Goal: Information Seeking & Learning: Find specific page/section

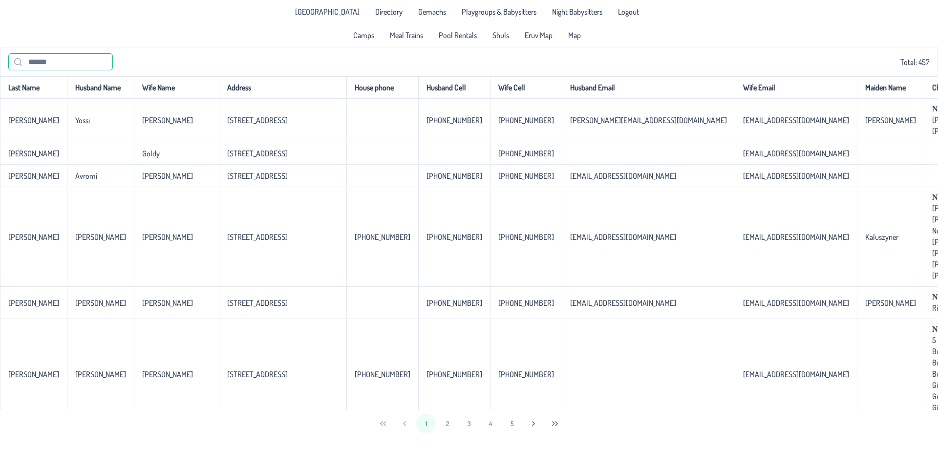
click at [54, 67] on input "text" at bounding box center [60, 61] width 105 height 17
type input "*********"
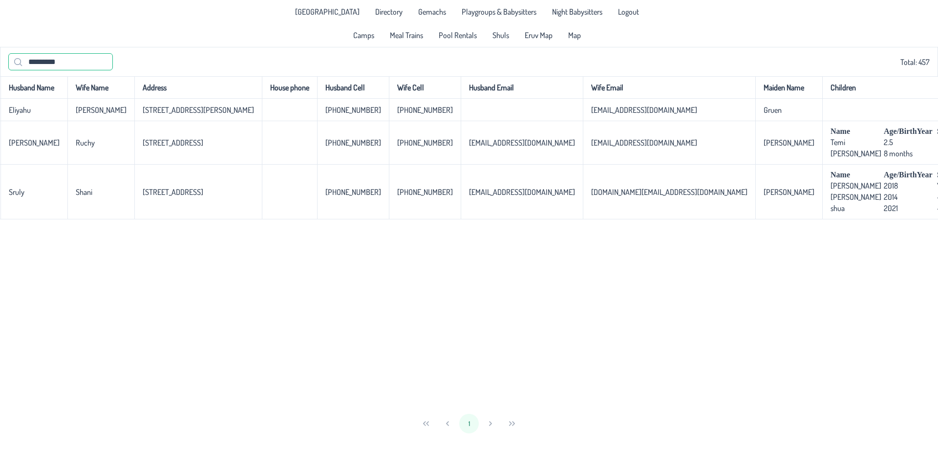
scroll to position [0, 203]
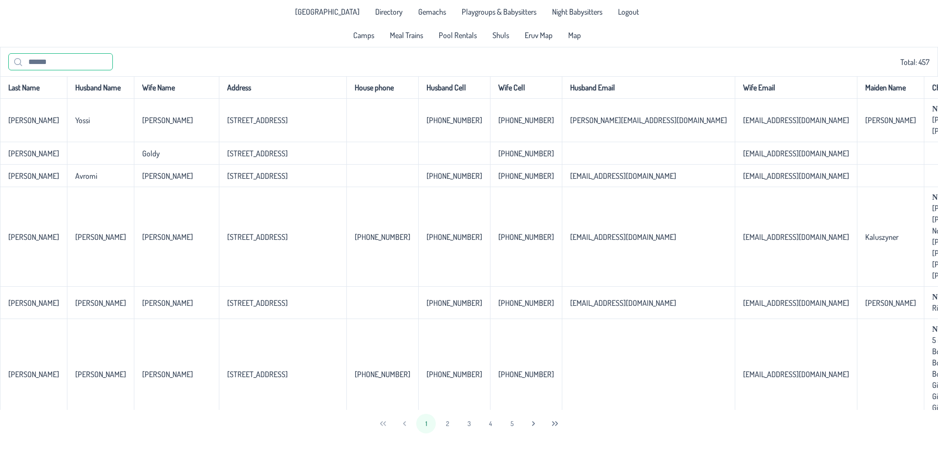
click at [65, 59] on input "text" at bounding box center [60, 61] width 105 height 17
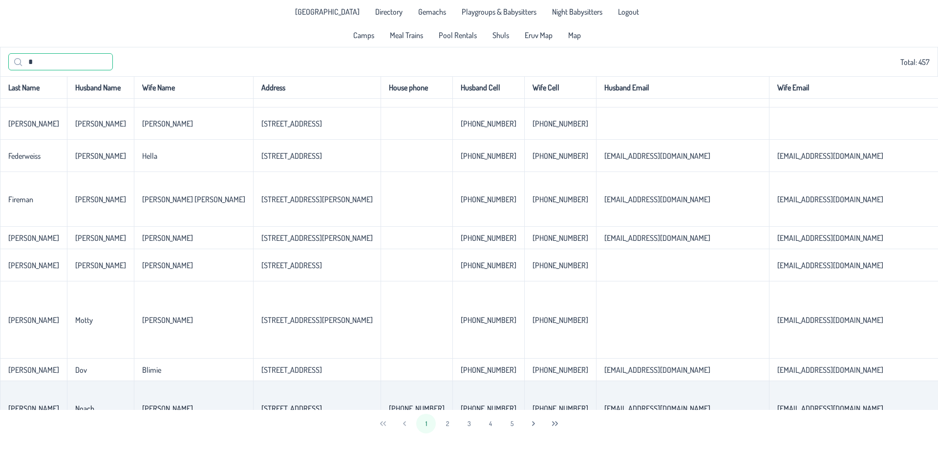
scroll to position [2154, 0]
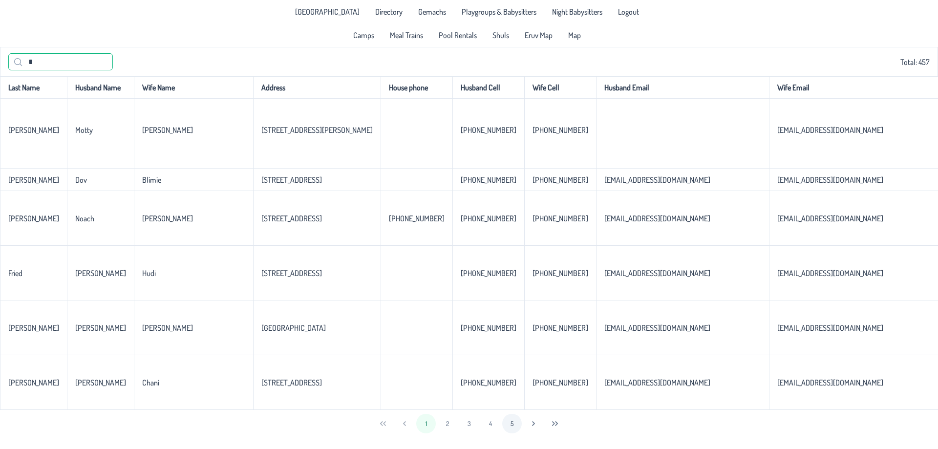
type input "*"
click at [509, 424] on button "5" at bounding box center [512, 424] width 20 height 20
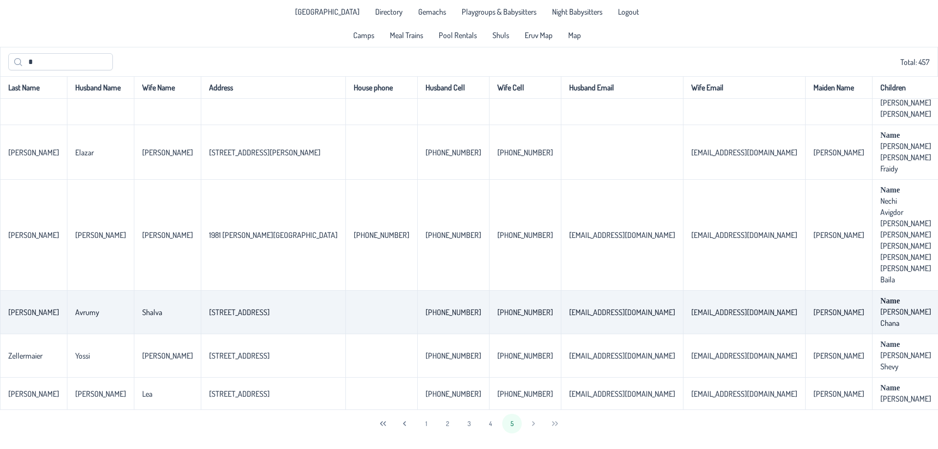
scroll to position [65, 0]
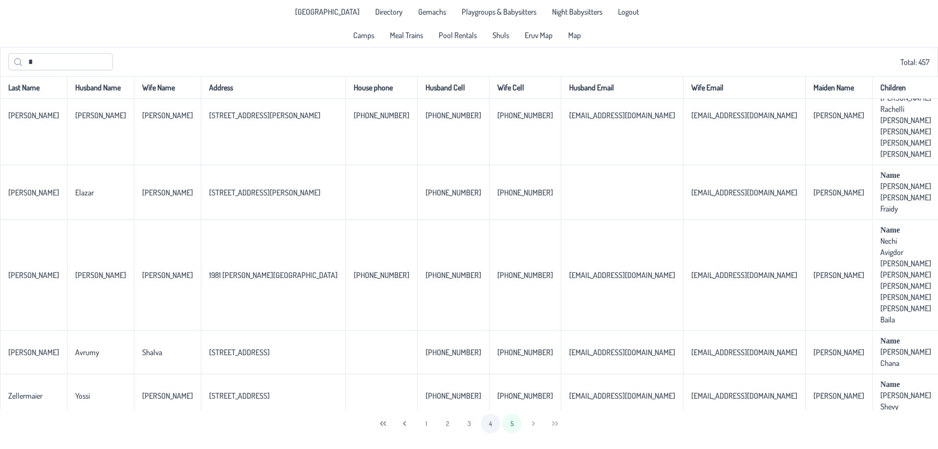
click at [492, 426] on button "4" at bounding box center [491, 424] width 20 height 20
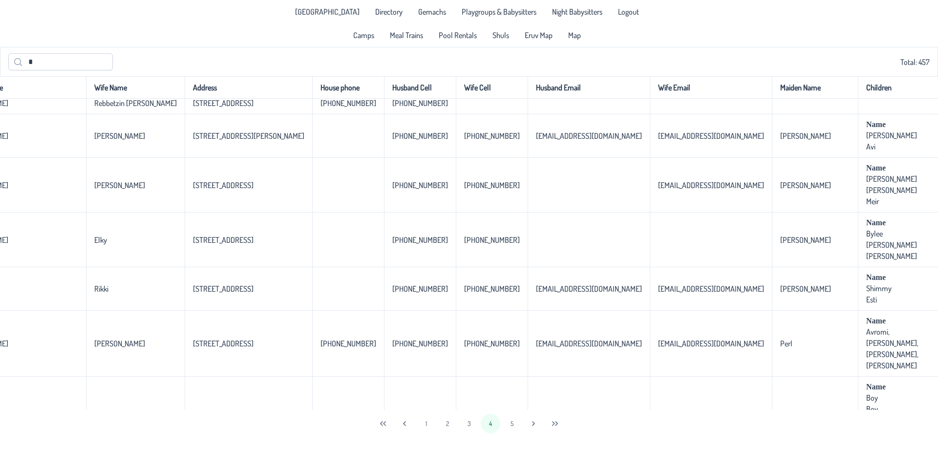
scroll to position [2199, 0]
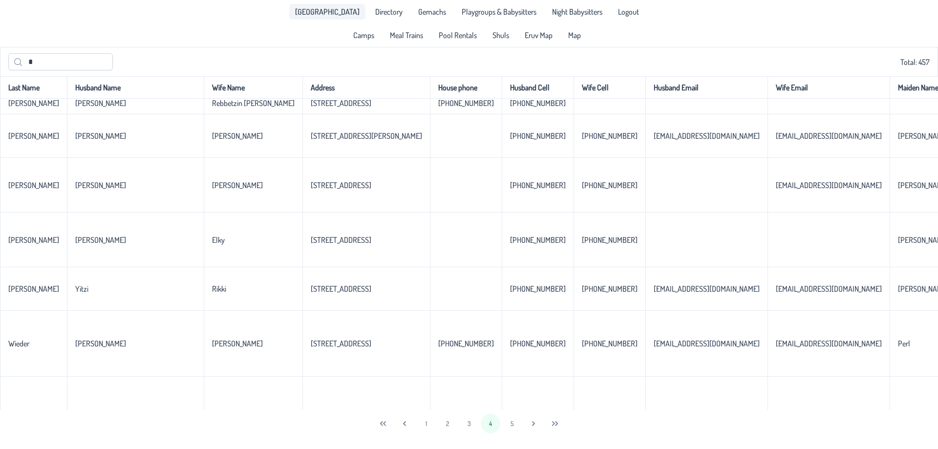
click at [344, 14] on span "[GEOGRAPHIC_DATA]" at bounding box center [327, 12] width 65 height 8
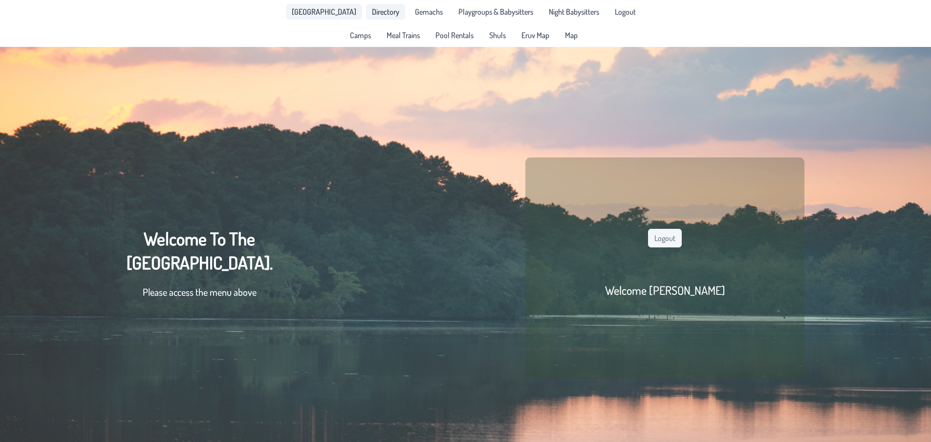
click at [373, 13] on span "Directory" at bounding box center [385, 12] width 27 height 8
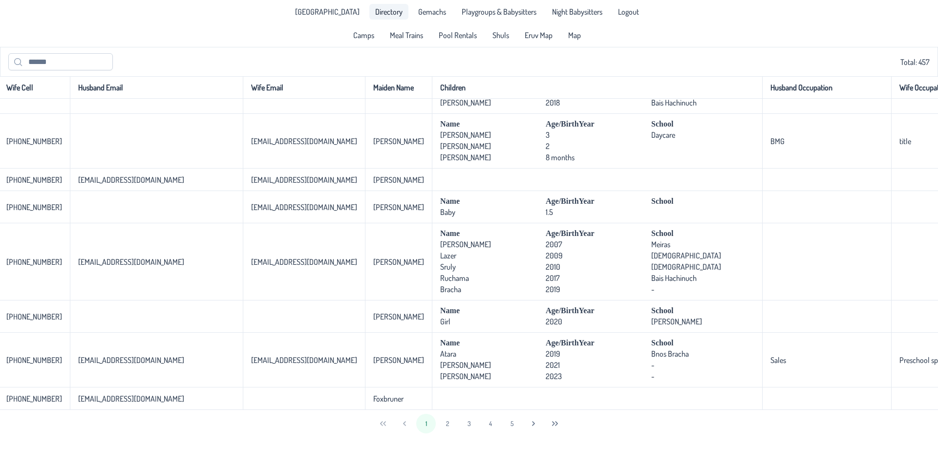
scroll to position [2110, 0]
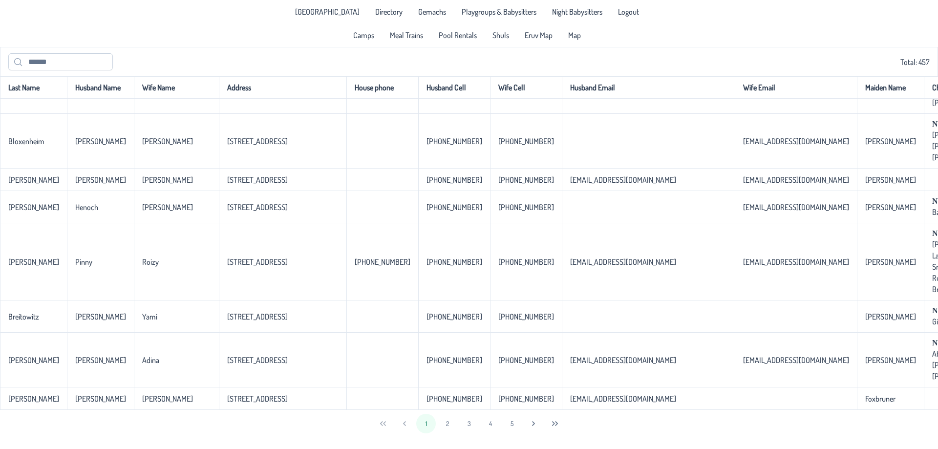
click at [60, 50] on div "Total: 457" at bounding box center [469, 61] width 938 height 29
click at [60, 61] on input "text" at bounding box center [60, 61] width 105 height 17
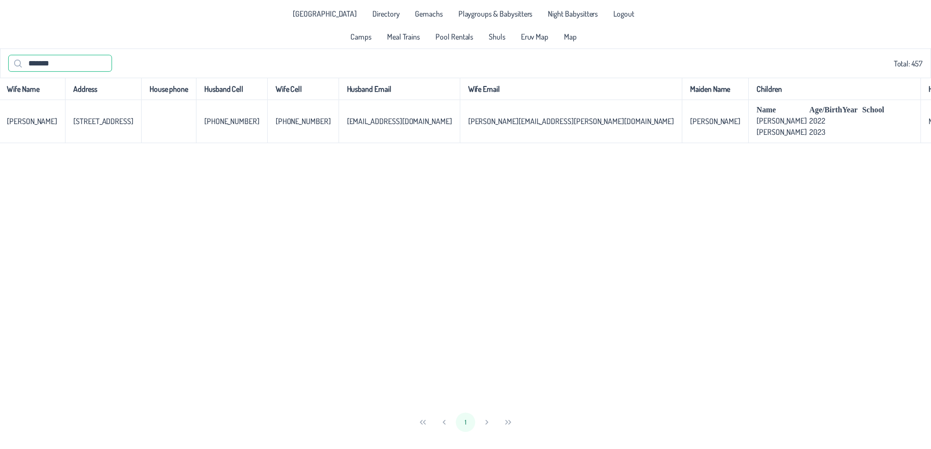
scroll to position [0, 0]
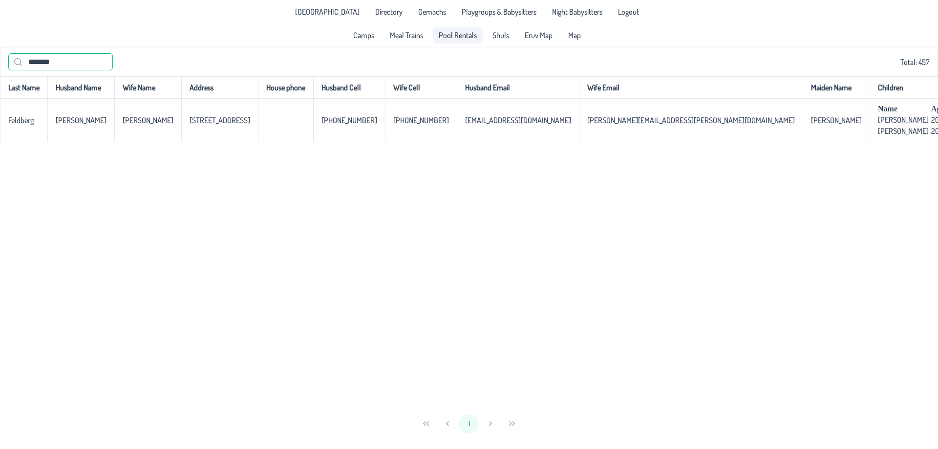
type input "*******"
click at [453, 35] on span "Pool Rentals" at bounding box center [458, 35] width 38 height 8
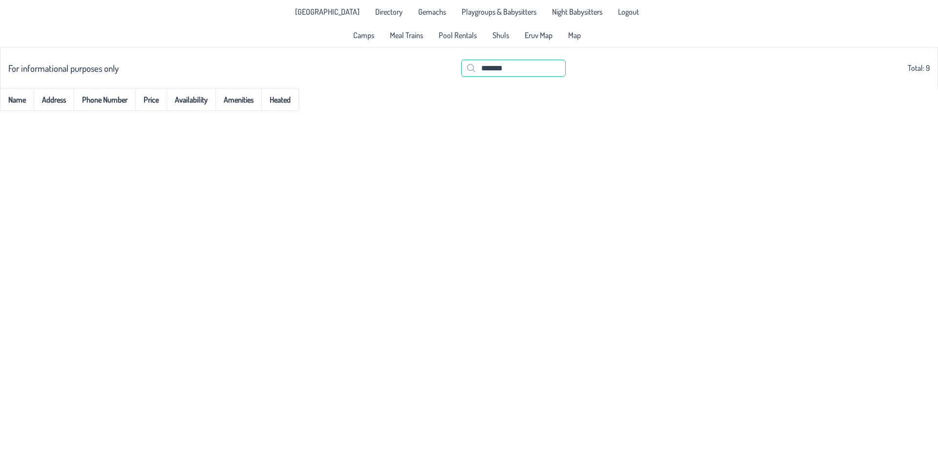
drag, startPoint x: 533, startPoint y: 74, endPoint x: 422, endPoint y: 75, distance: 110.9
click at [422, 75] on div "For informational purposes only ******* Total: 9" at bounding box center [469, 67] width 922 height 29
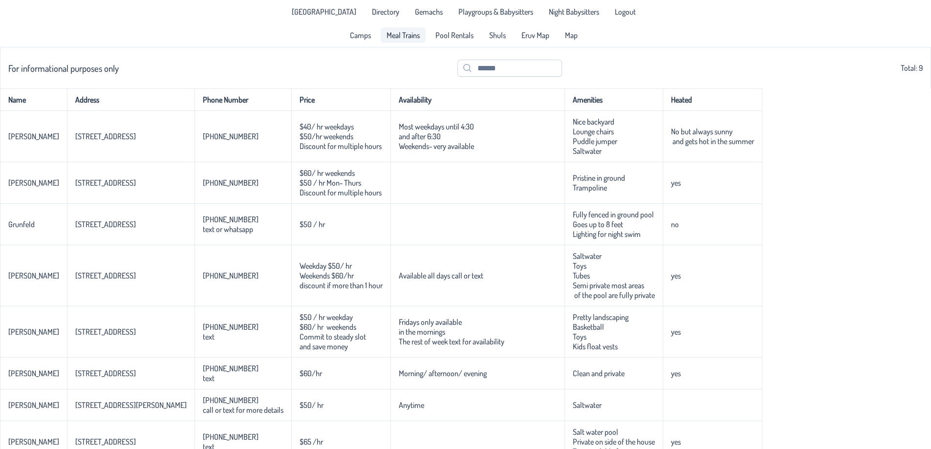
click at [394, 33] on span "Meal Trains" at bounding box center [403, 35] width 33 height 8
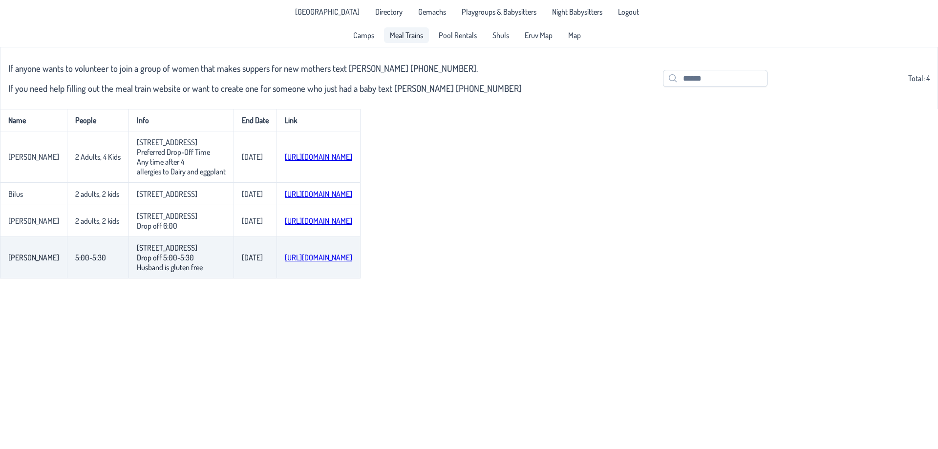
click at [325, 262] on link "[URL][DOMAIN_NAME]" at bounding box center [318, 258] width 67 height 10
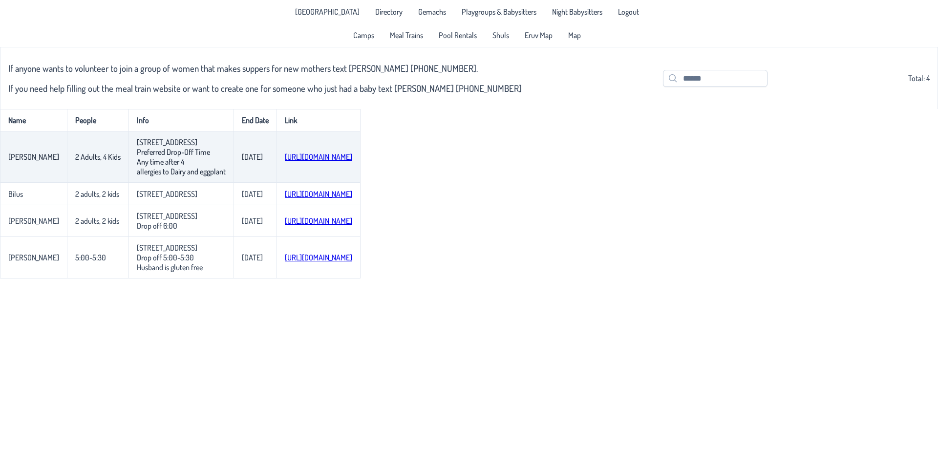
click at [333, 155] on link "https://www.mealtrain.com/trains/kqor62?utm_source=postmark&utm_medium=email&ut…" at bounding box center [318, 157] width 67 height 10
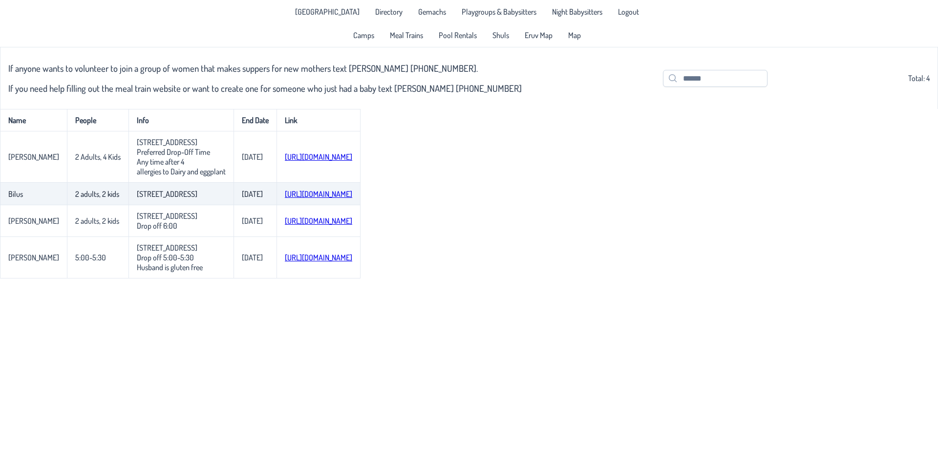
click at [345, 192] on link "[URL][DOMAIN_NAME]" at bounding box center [318, 194] width 67 height 10
